Goal: Register for event/course

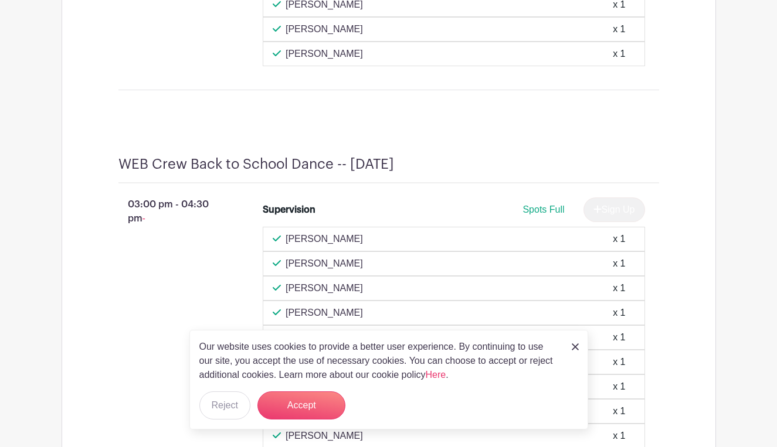
scroll to position [858, 0]
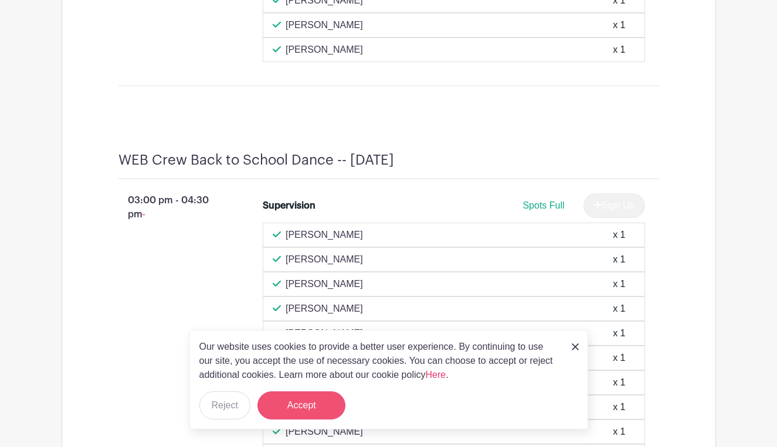
click at [313, 405] on button "Accept" at bounding box center [301, 406] width 88 height 28
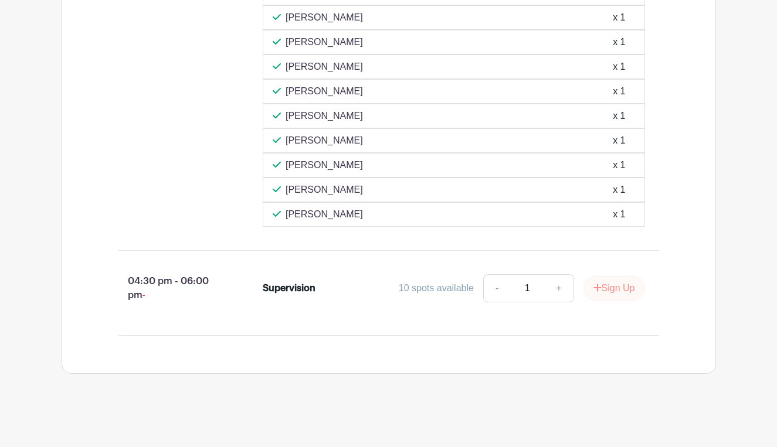
scroll to position [7198, 0]
click at [603, 291] on button "Sign Up" at bounding box center [614, 288] width 62 height 25
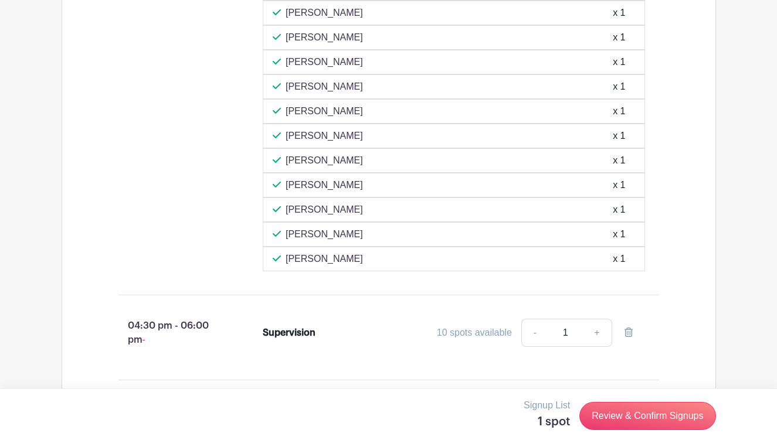
scroll to position [7046, 0]
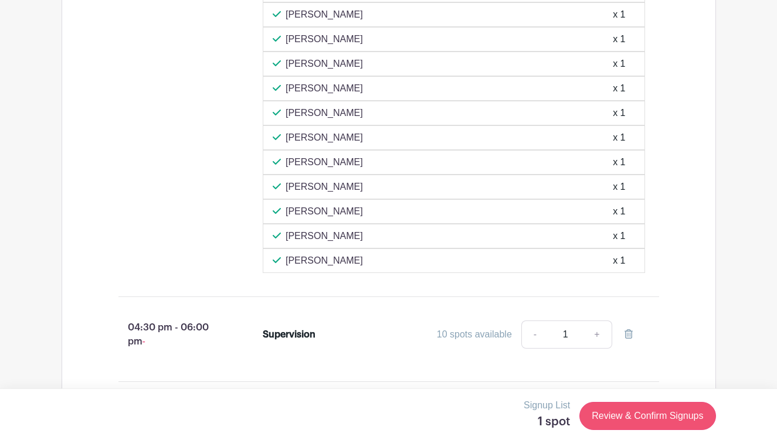
click at [643, 411] on link "Review & Confirm Signups" at bounding box center [647, 416] width 136 height 28
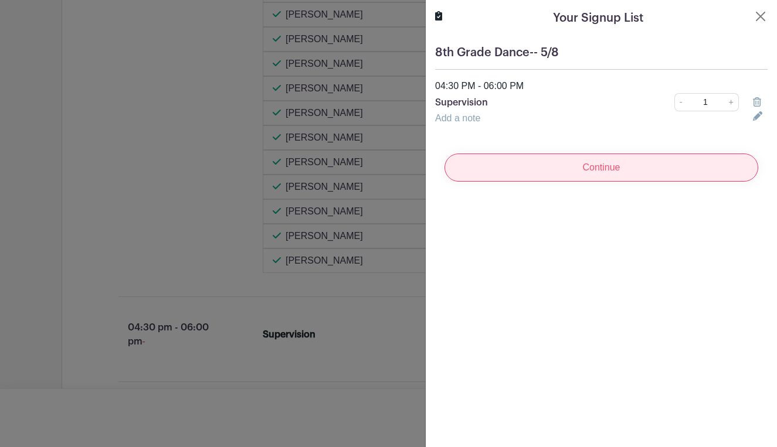
click at [579, 176] on input "Continue" at bounding box center [601, 168] width 314 height 28
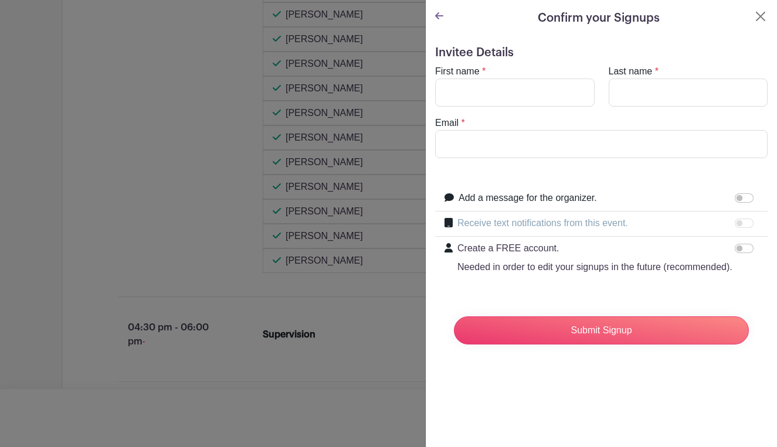
drag, startPoint x: 576, startPoint y: 325, endPoint x: 487, endPoint y: 84, distance: 257.2
click at [487, 84] on form "Invitee Details First name * Last name * Email * Add a message for the organize…" at bounding box center [601, 200] width 332 height 308
type input "[PERSON_NAME]"
click at [573, 147] on input "Email" at bounding box center [601, 144] width 332 height 28
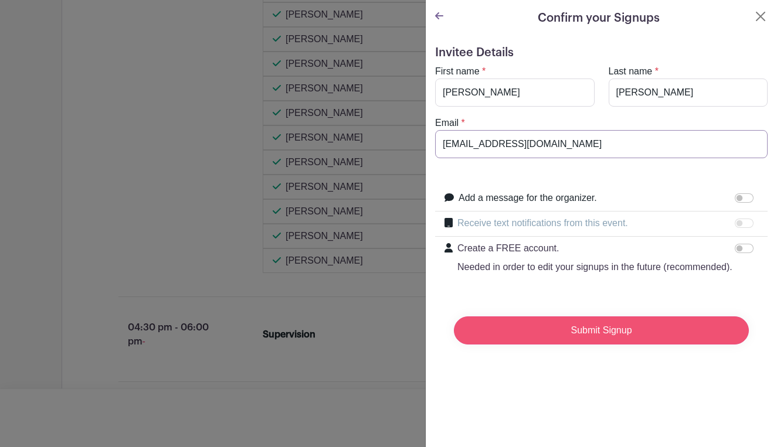
type input "[EMAIL_ADDRESS][DOMAIN_NAME]"
click at [620, 338] on input "Submit Signup" at bounding box center [601, 331] width 295 height 28
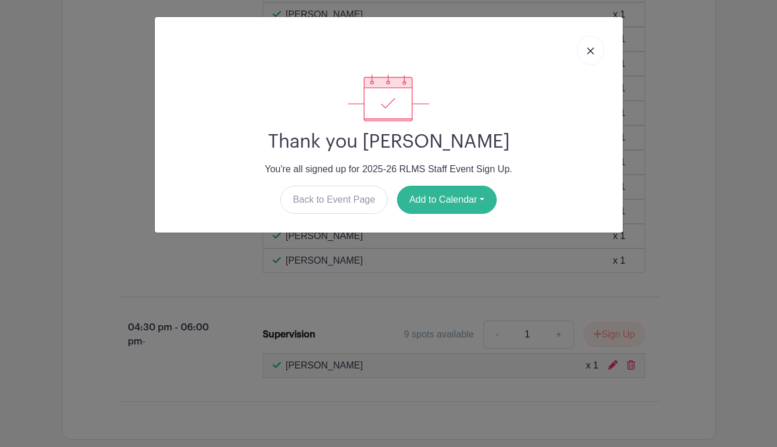
click at [437, 201] on button "Add to Calendar" at bounding box center [447, 200] width 100 height 28
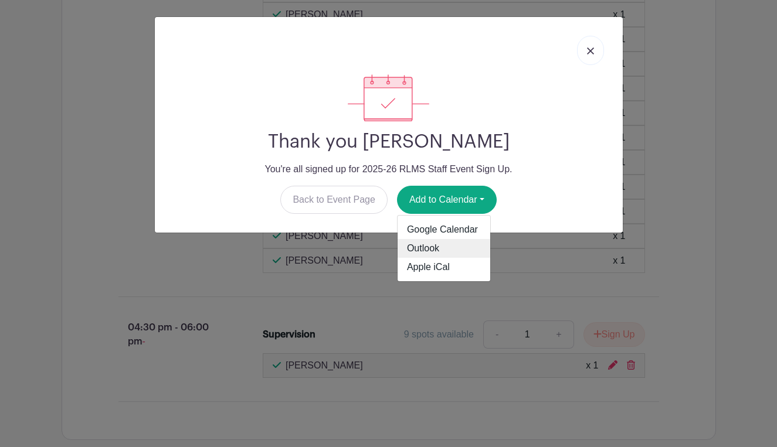
click at [432, 252] on link "Outlook" at bounding box center [444, 248] width 93 height 19
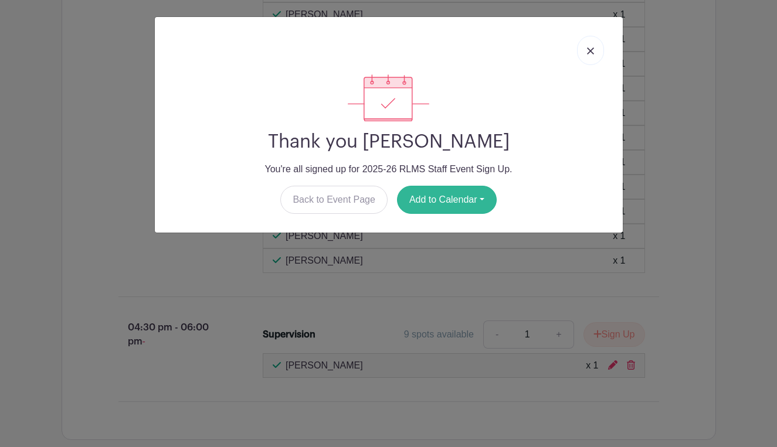
click at [425, 199] on button "Add to Calendar" at bounding box center [447, 200] width 100 height 28
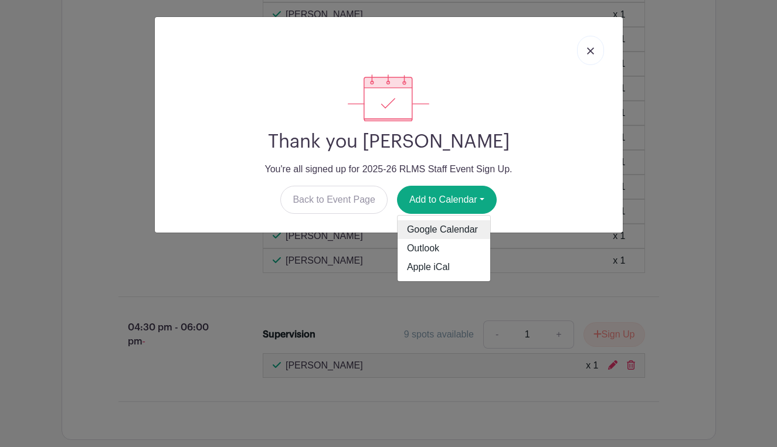
click at [429, 228] on link "Google Calendar" at bounding box center [444, 229] width 93 height 19
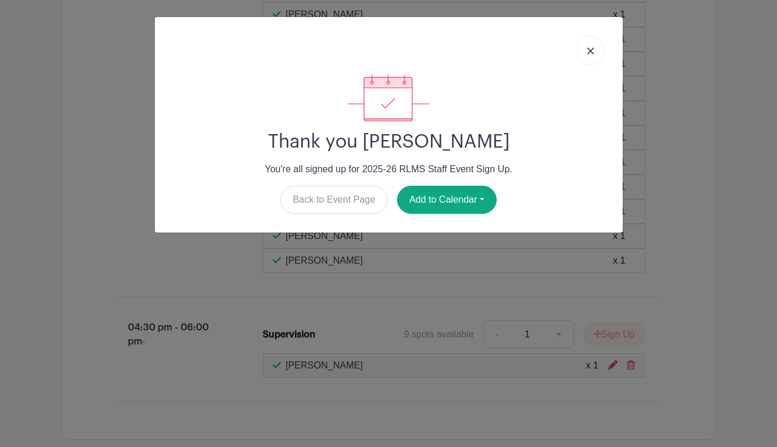
click at [590, 44] on link at bounding box center [590, 50] width 27 height 29
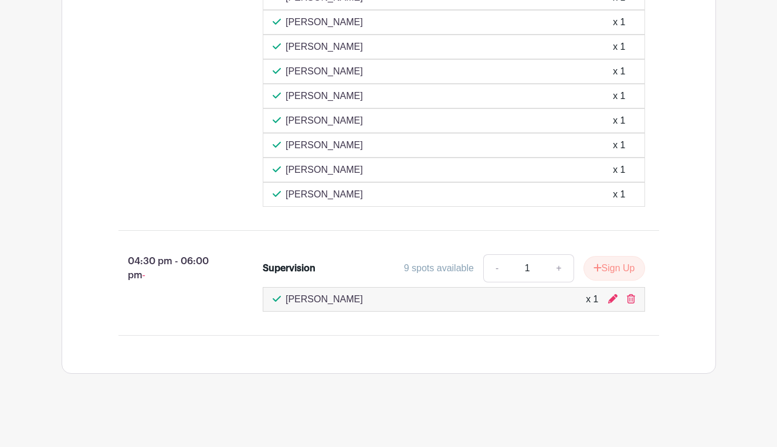
scroll to position [7245, 0]
